Goal: Navigation & Orientation: Find specific page/section

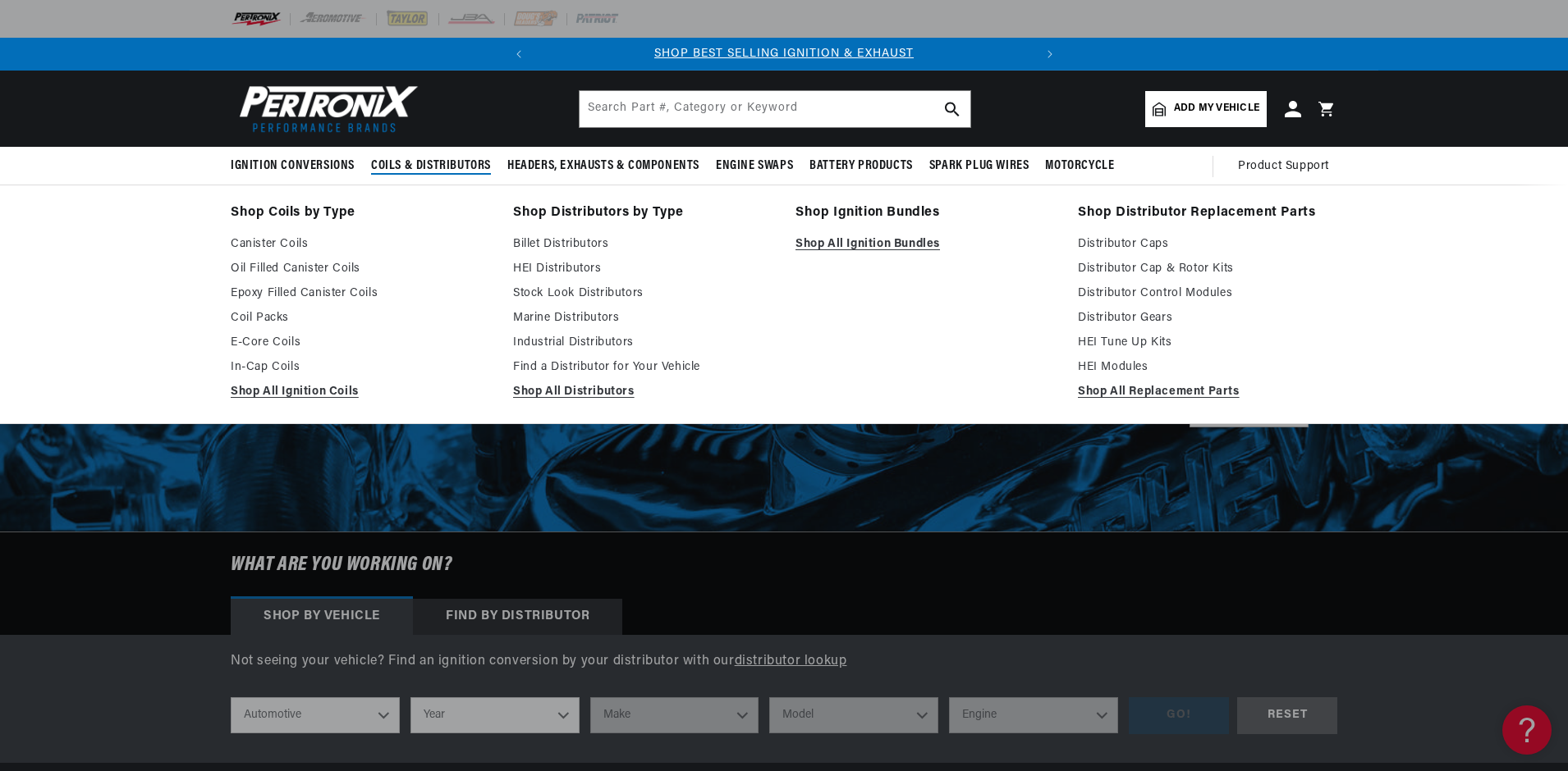
click at [448, 165] on span "Coils & Distributors" at bounding box center [431, 165] width 120 height 17
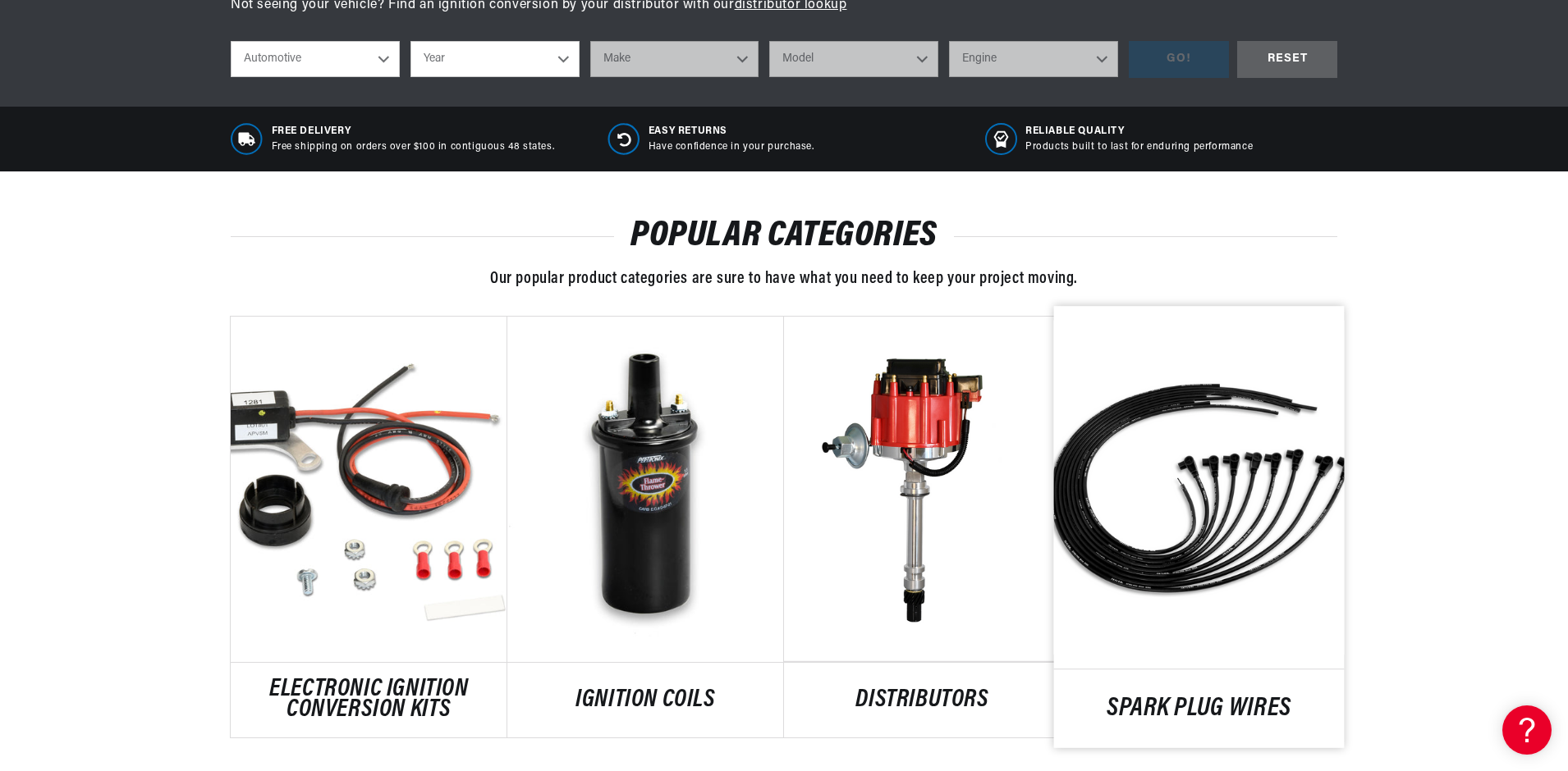
scroll to position [0, 498]
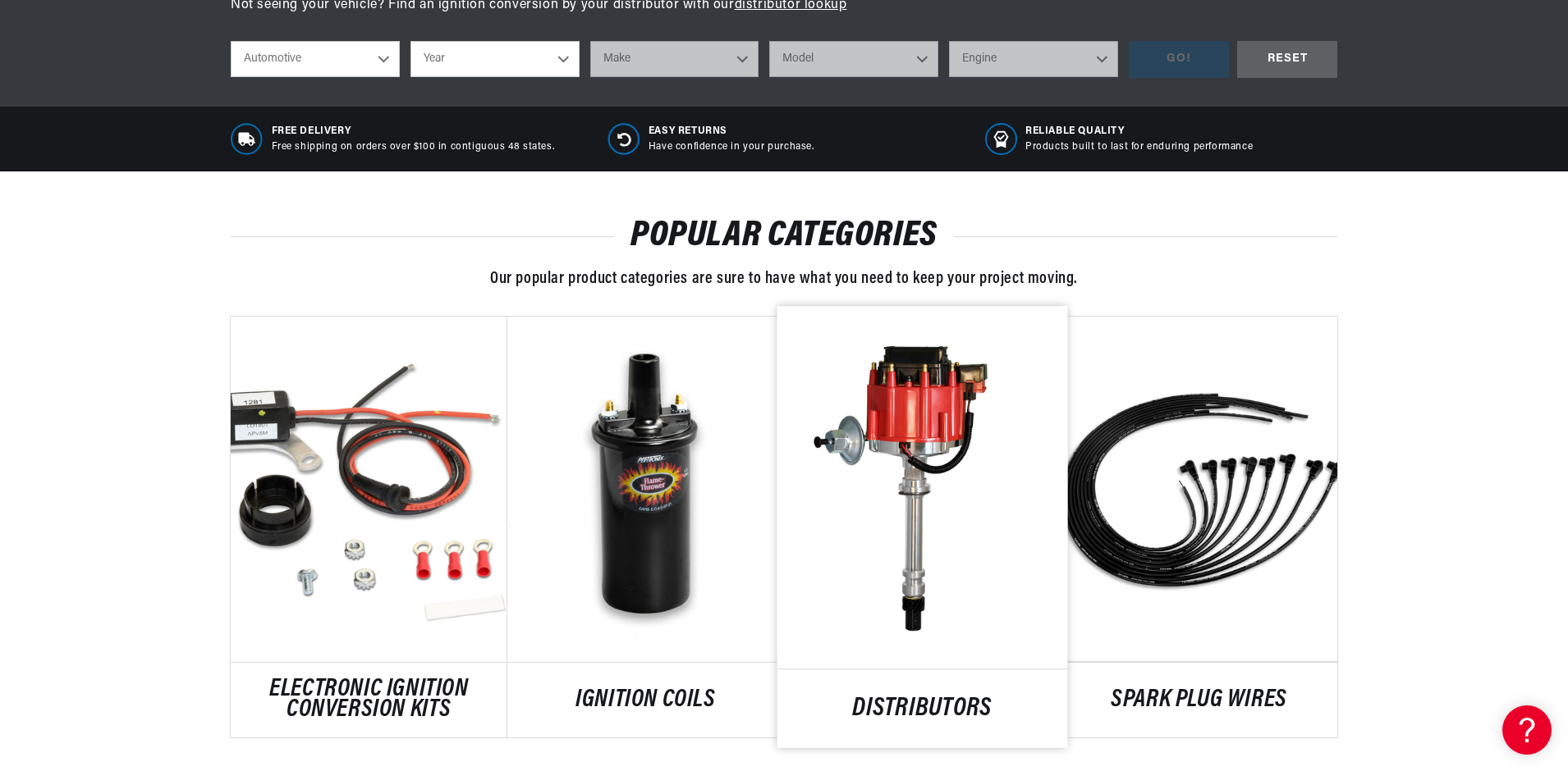
click at [909, 699] on link "DISTRIBUTORS" at bounding box center [923, 709] width 291 height 22
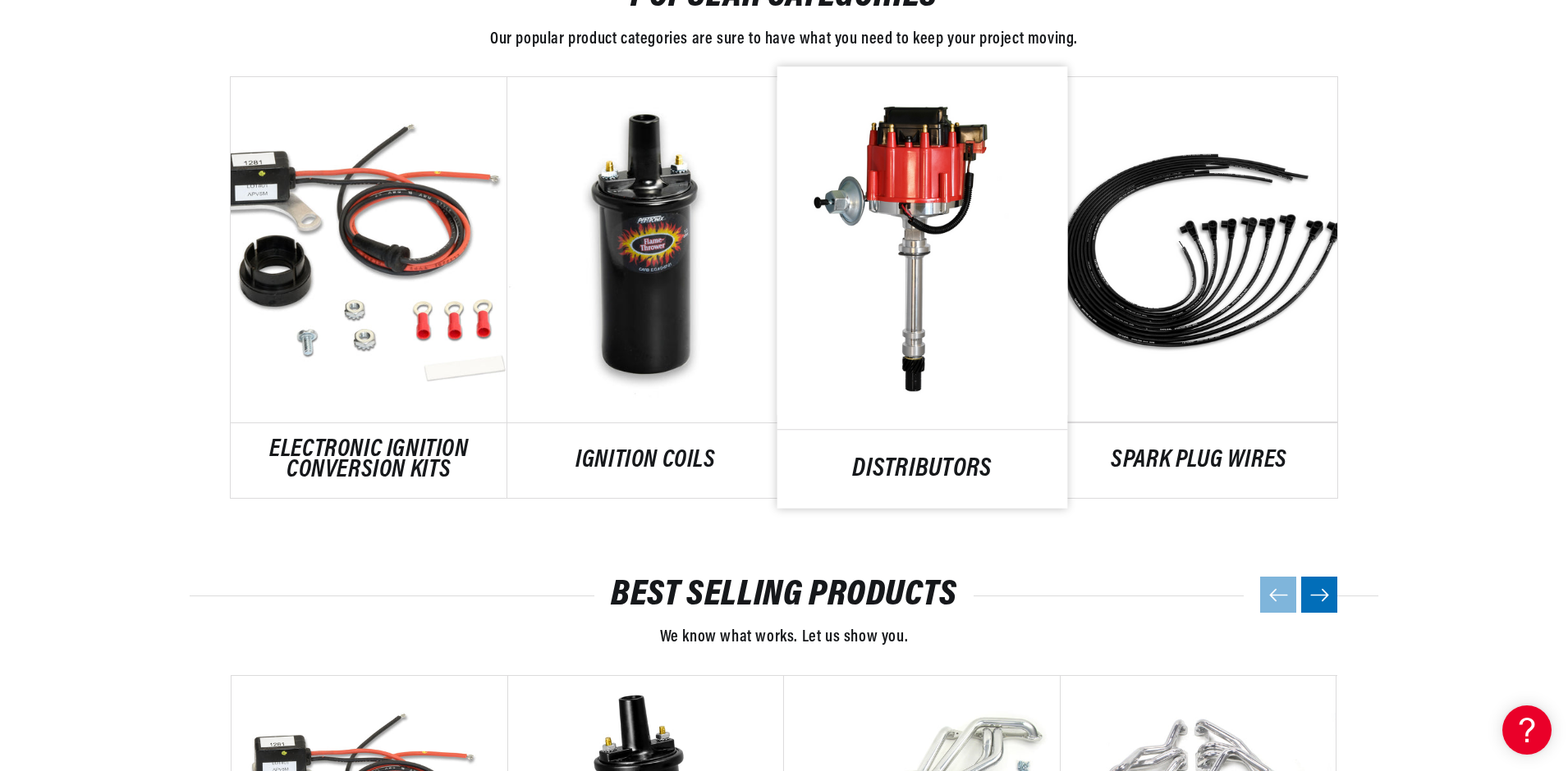
scroll to position [985, 0]
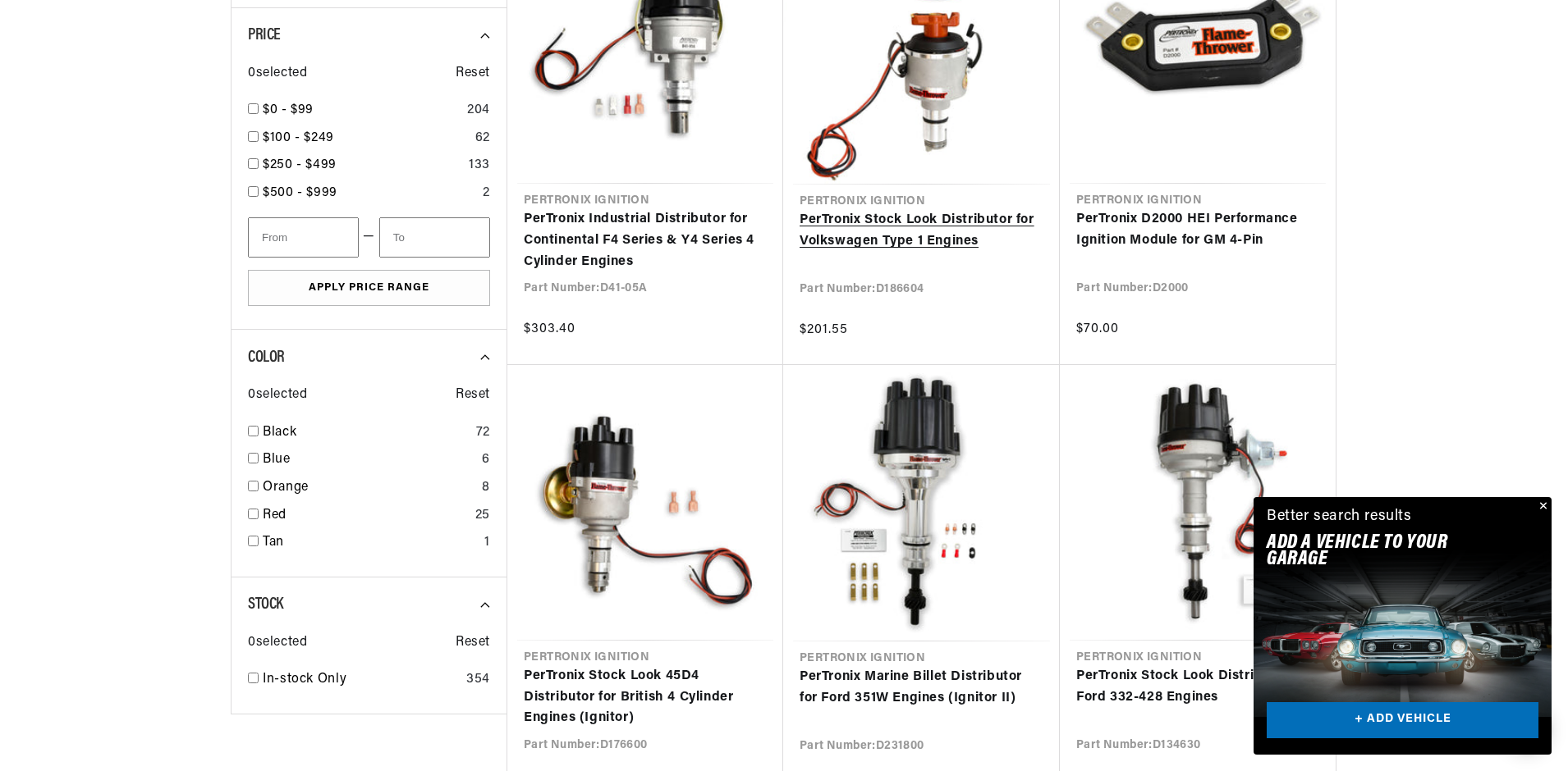
scroll to position [1805, 0]
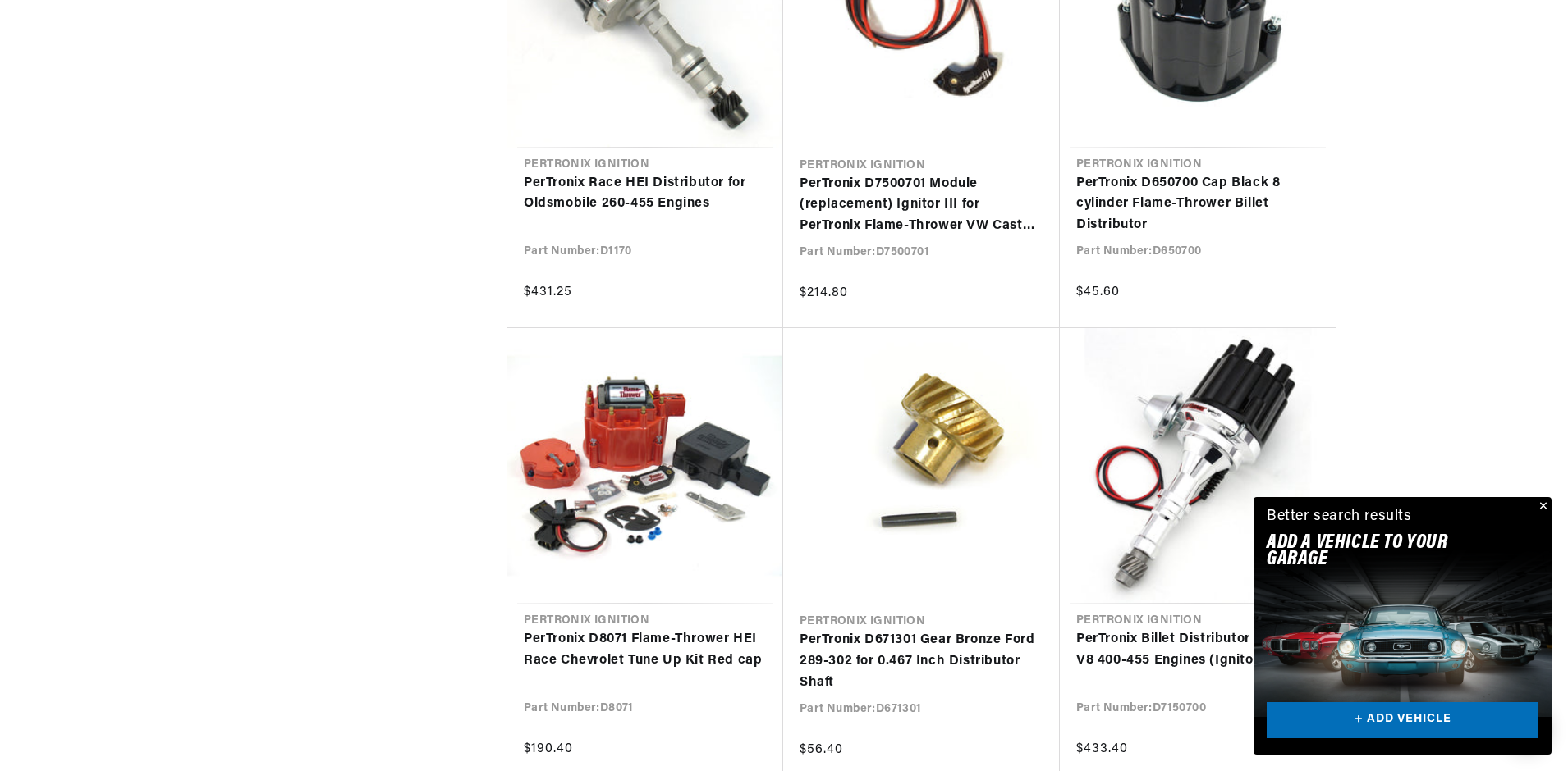
scroll to position [0, 498]
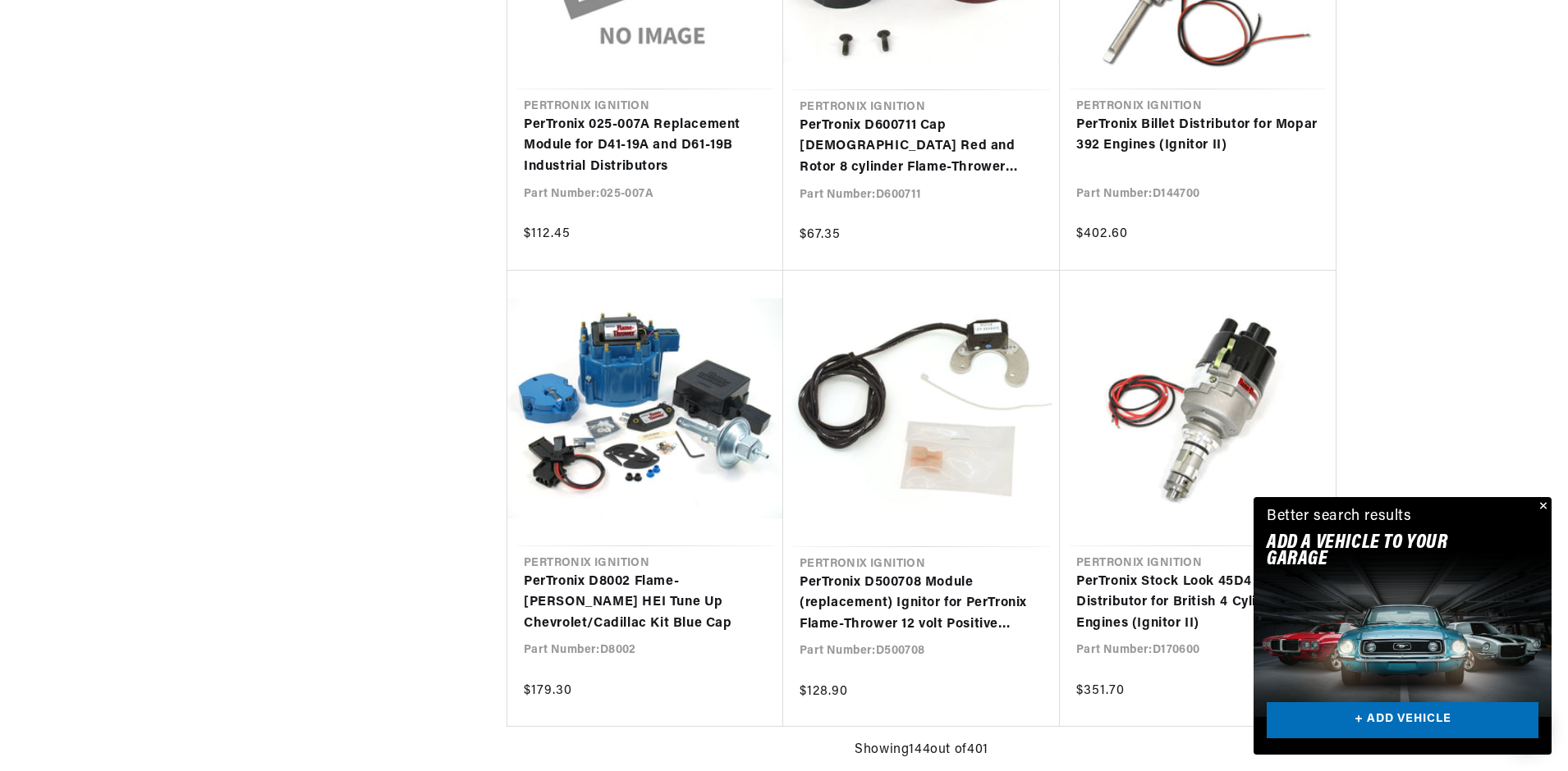
scroll to position [21906, 0]
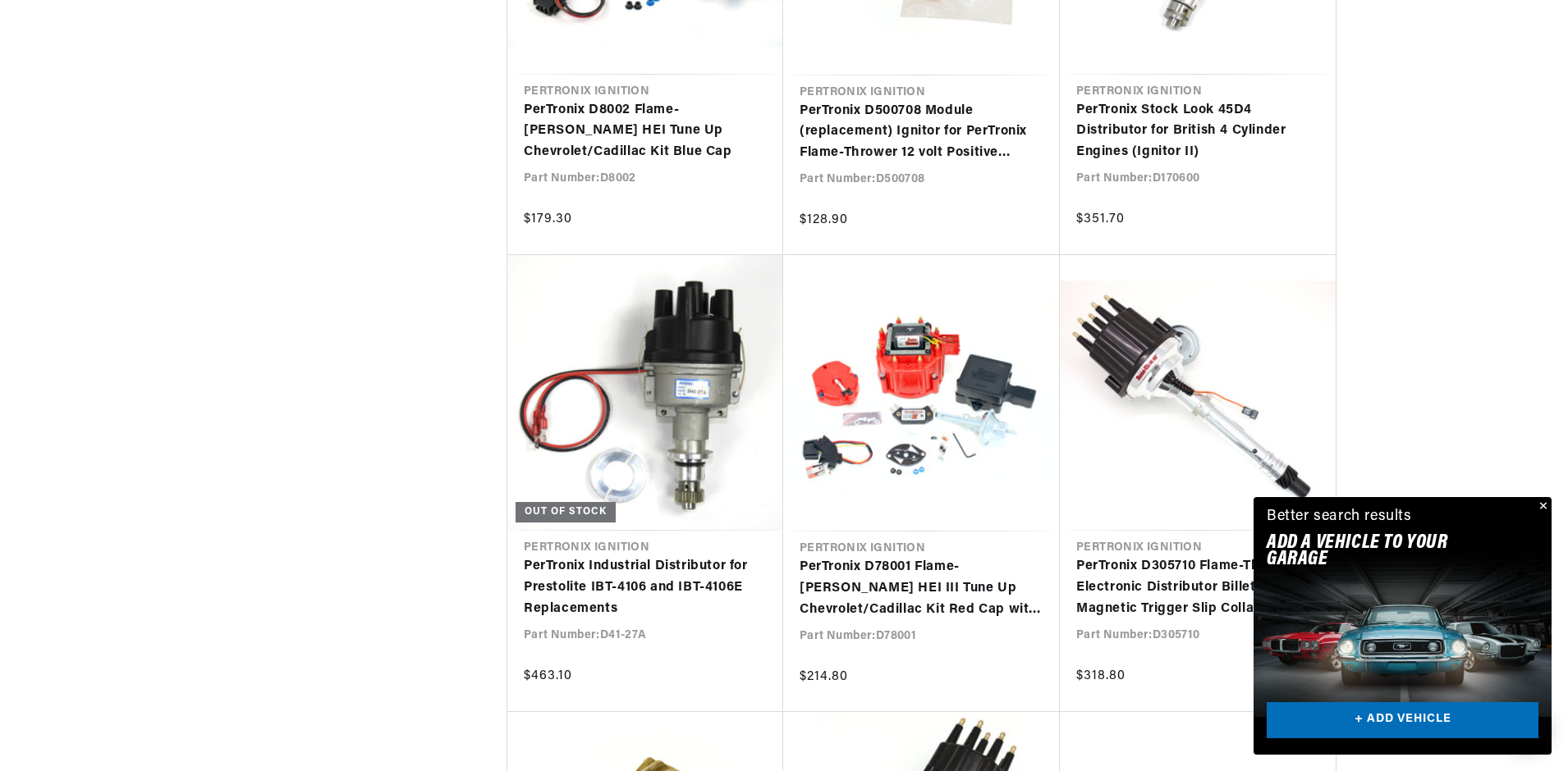
scroll to position [22481, 0]
